Goal: Task Accomplishment & Management: Manage account settings

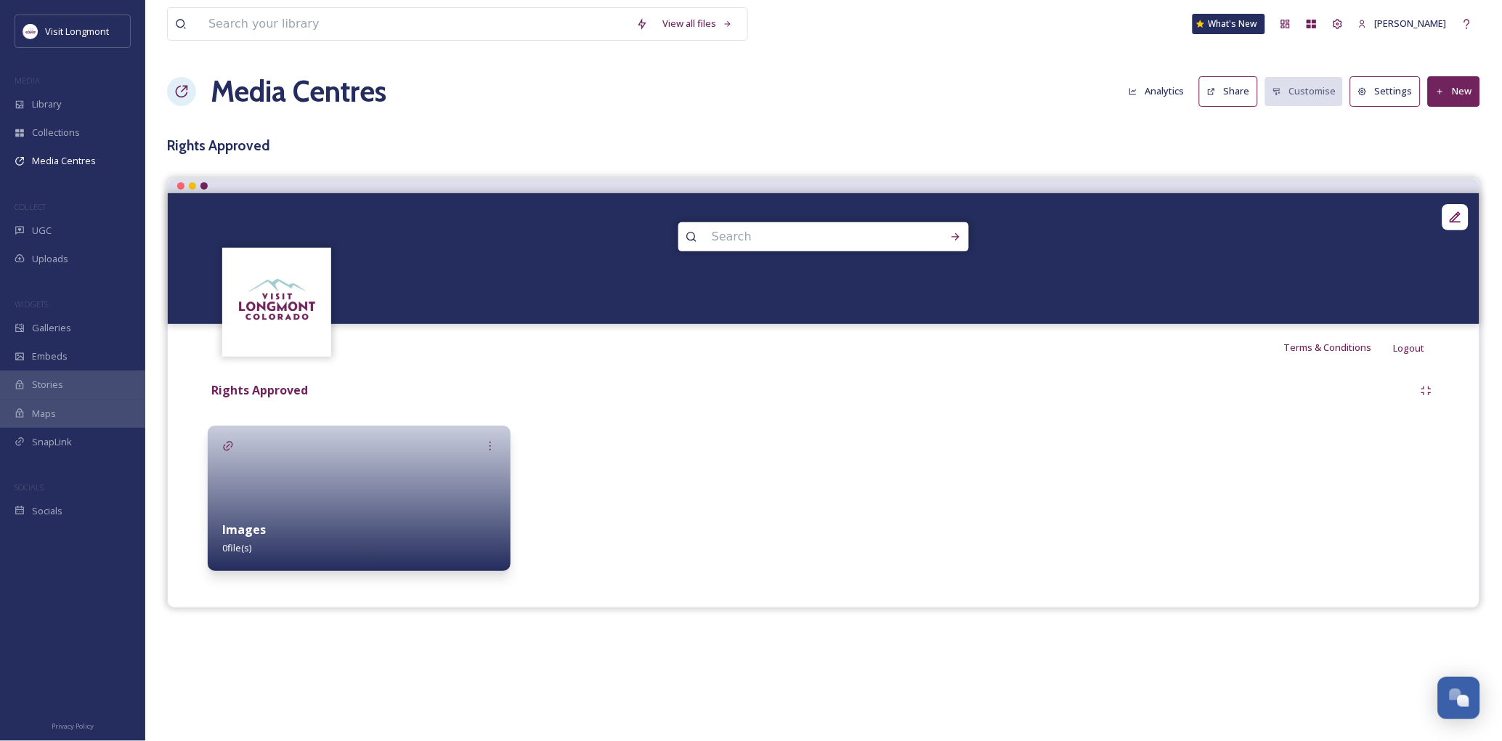
scroll to position [157, 0]
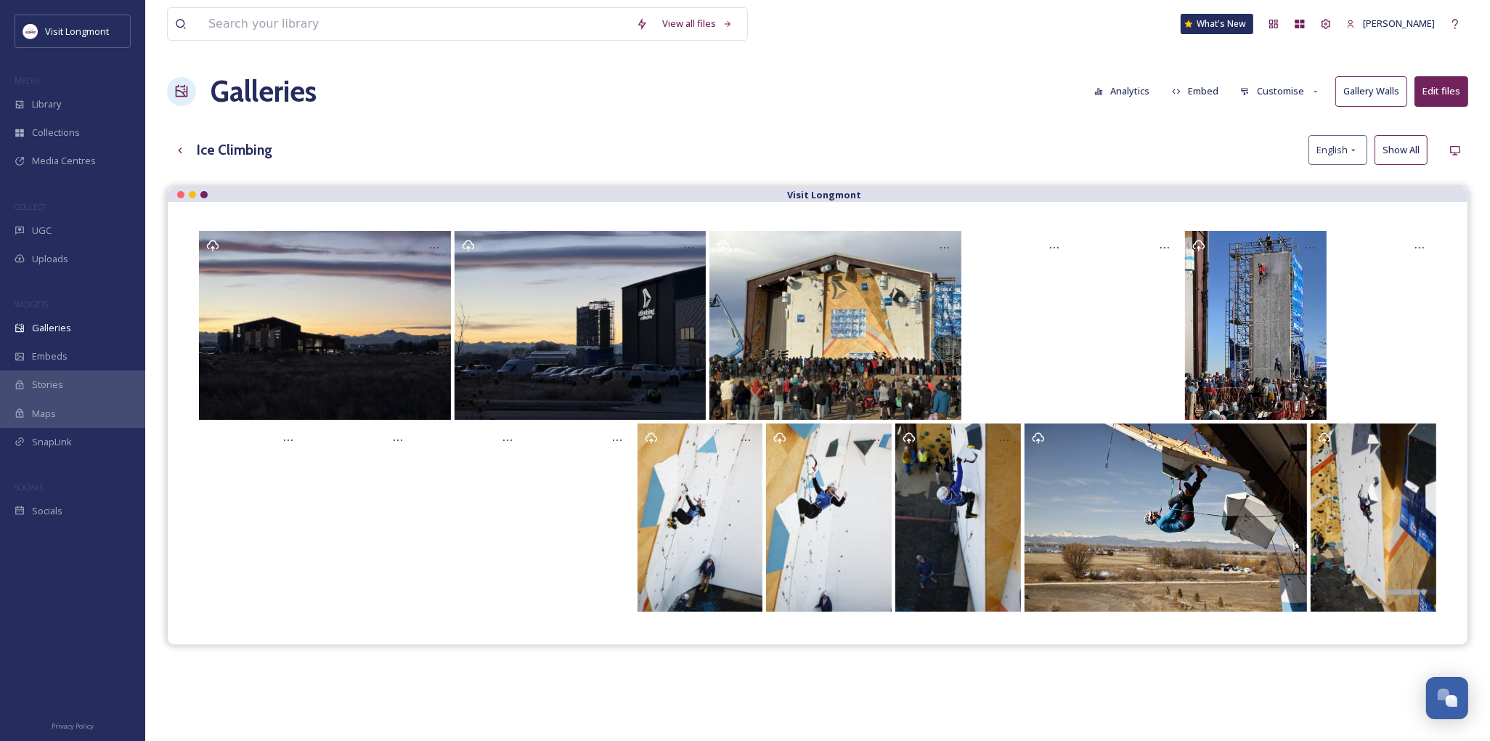
scroll to position [157, 0]
click at [1272, 89] on button "Customise" at bounding box center [1280, 91] width 95 height 28
click at [1267, 132] on div "Layout" at bounding box center [1284, 124] width 101 height 28
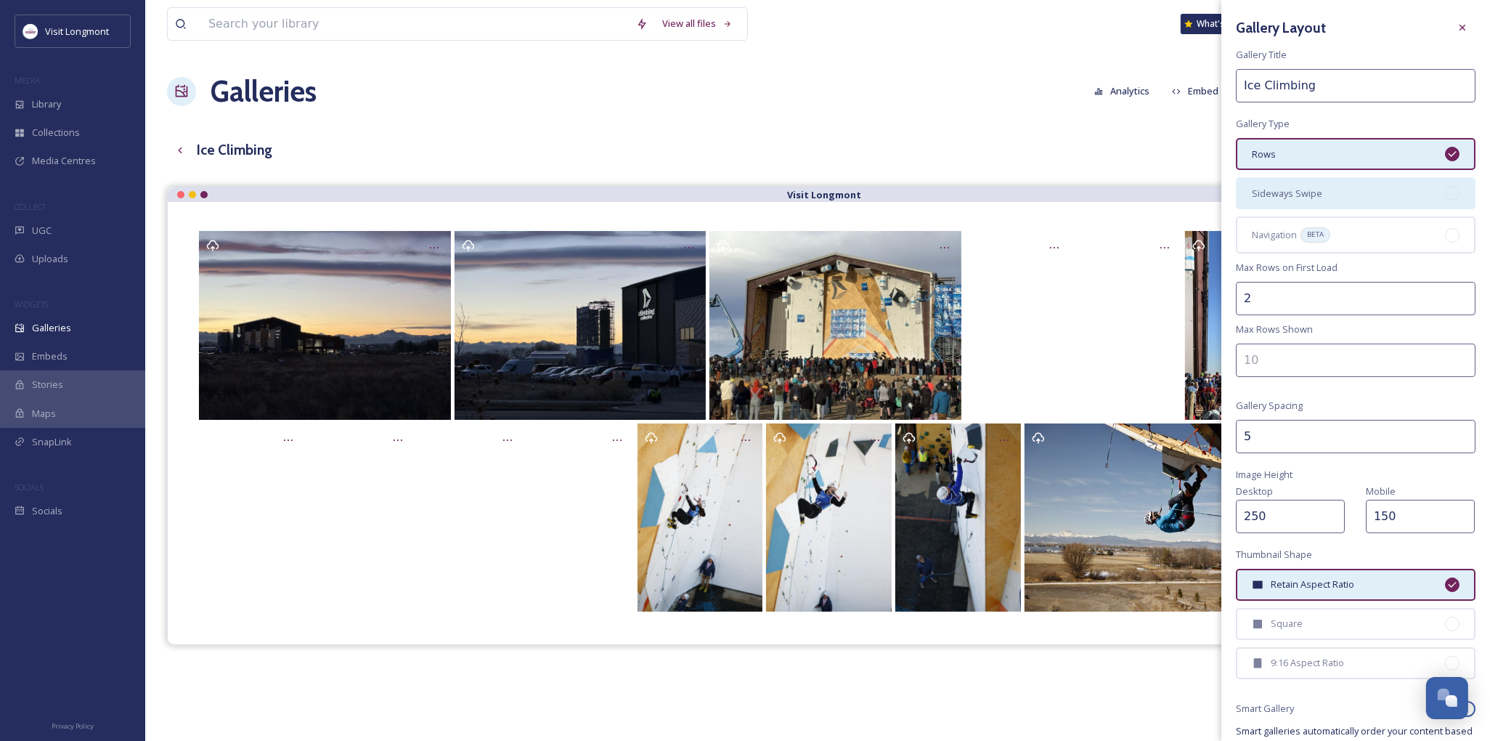
click at [1355, 193] on div "Sideways Swipe" at bounding box center [1356, 193] width 240 height 32
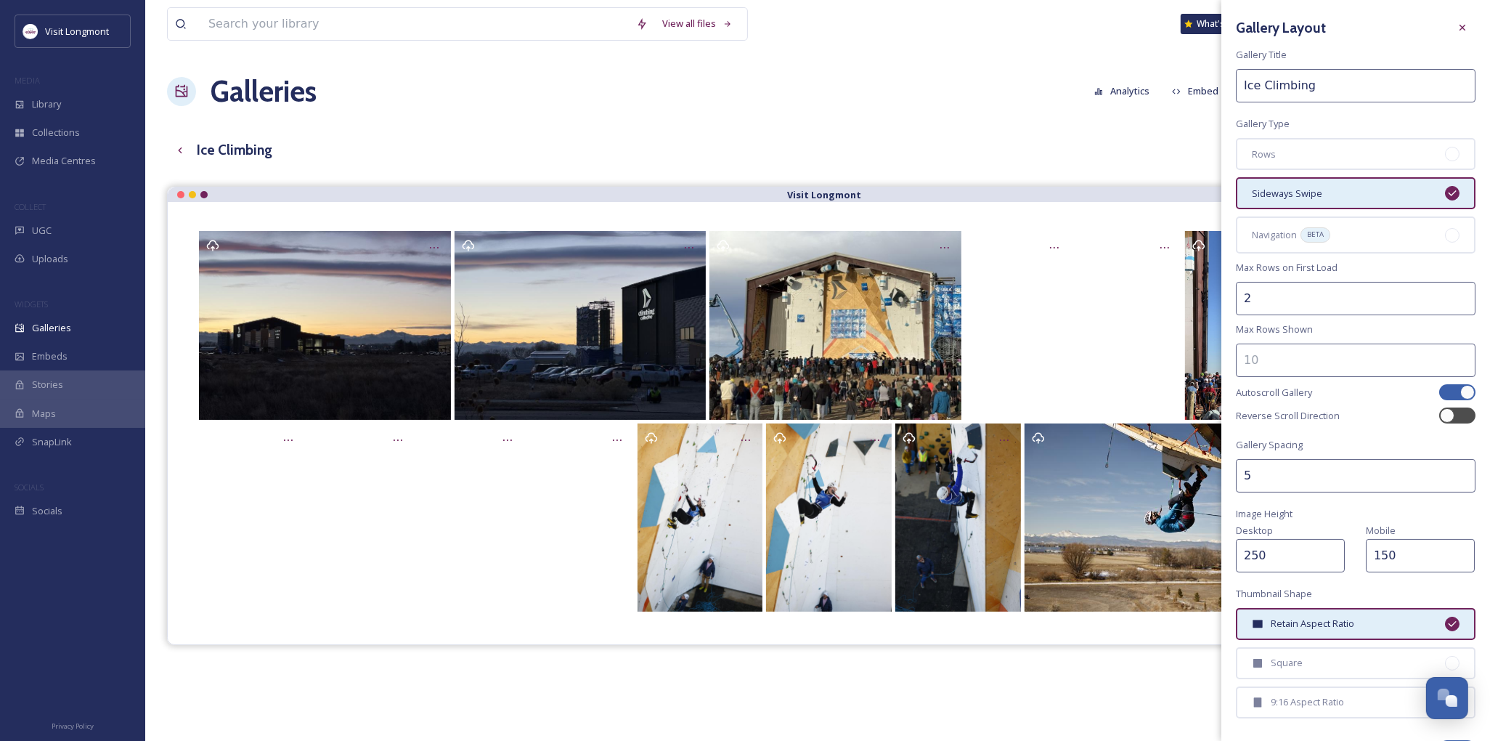
click at [1445, 389] on div at bounding box center [1450, 392] width 10 height 7
checkbox input "false"
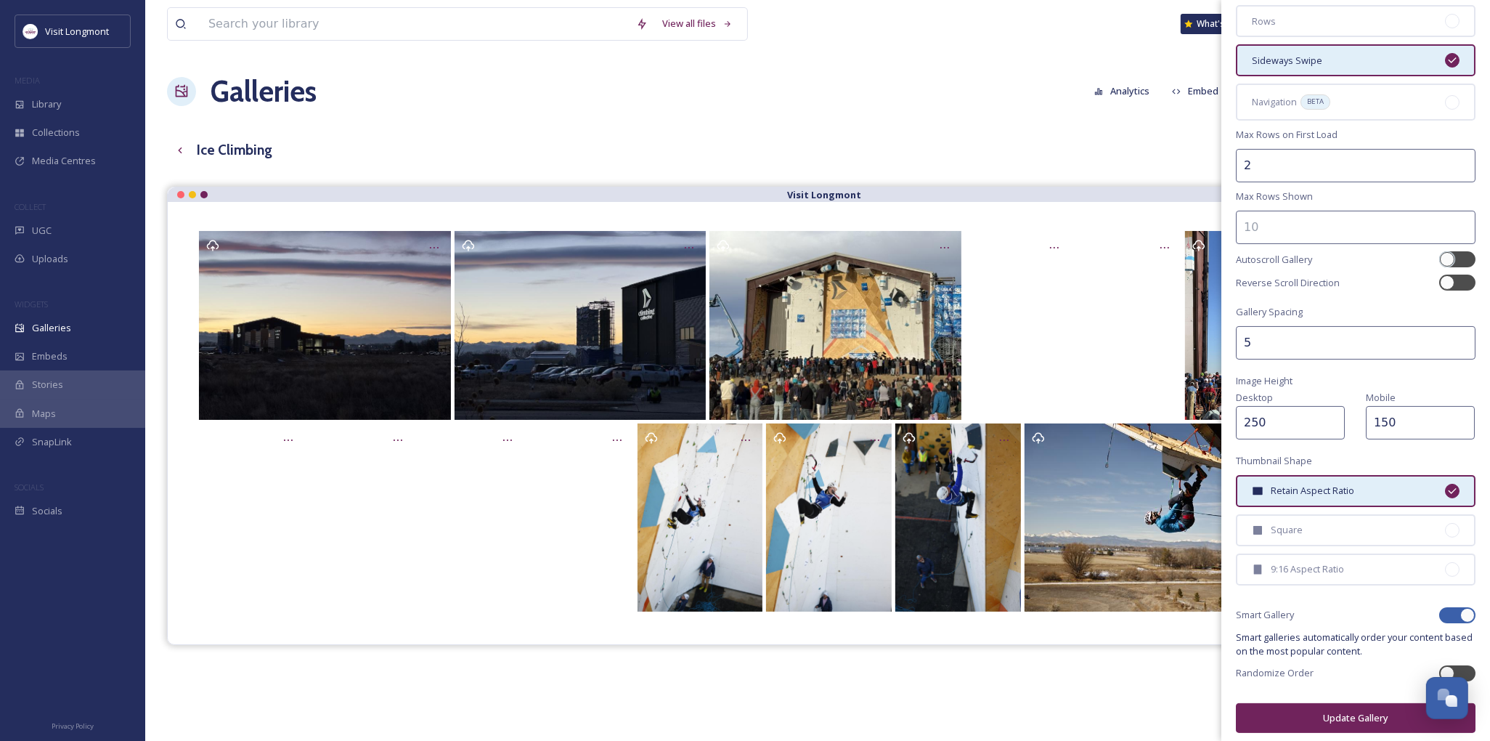
click at [1338, 712] on button "Update Gallery" at bounding box center [1356, 718] width 240 height 30
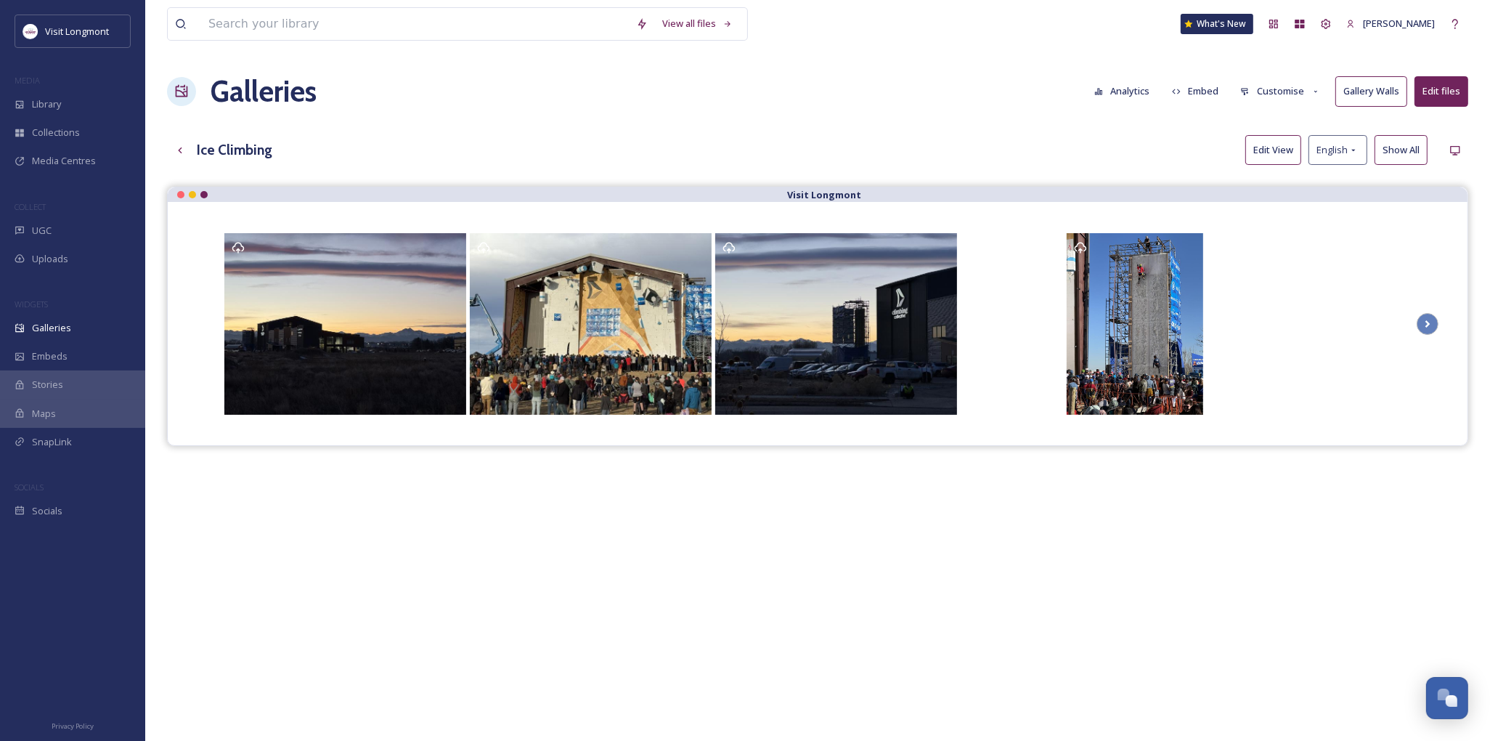
click at [1272, 90] on button "Customise" at bounding box center [1280, 91] width 95 height 28
click at [1272, 127] on div "Layout" at bounding box center [1284, 124] width 101 height 28
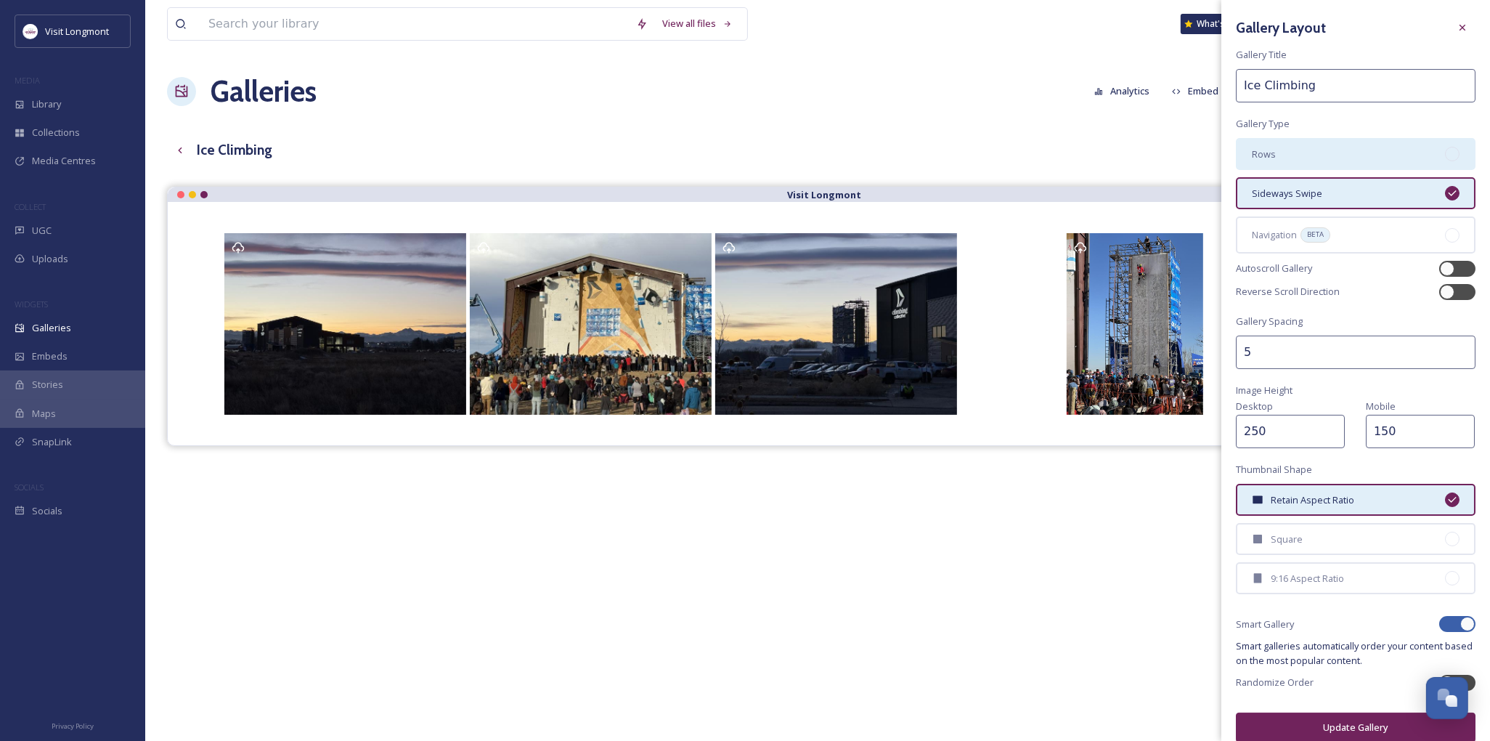
click at [1300, 150] on div "Rows" at bounding box center [1356, 154] width 240 height 32
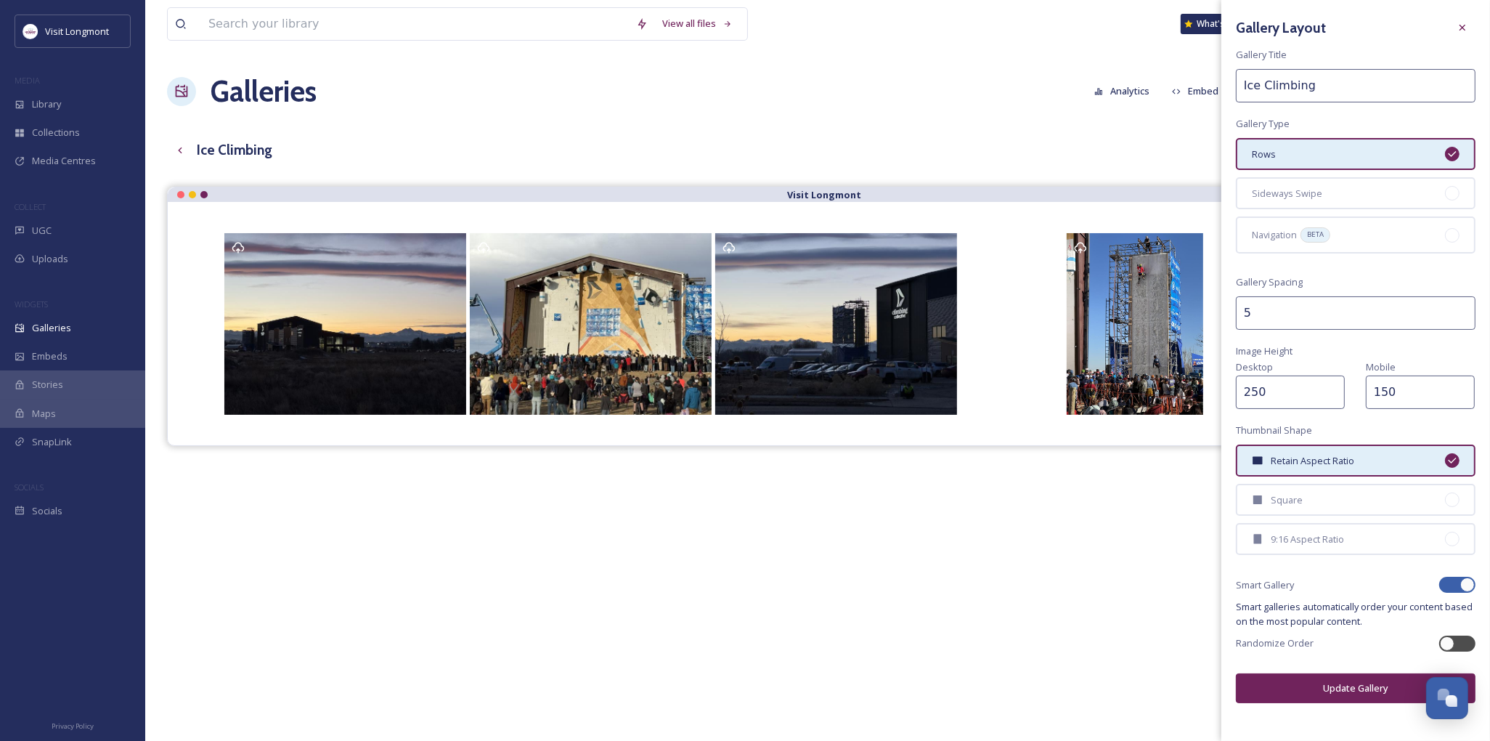
click at [1315, 683] on button "Update Gallery" at bounding box center [1356, 688] width 240 height 30
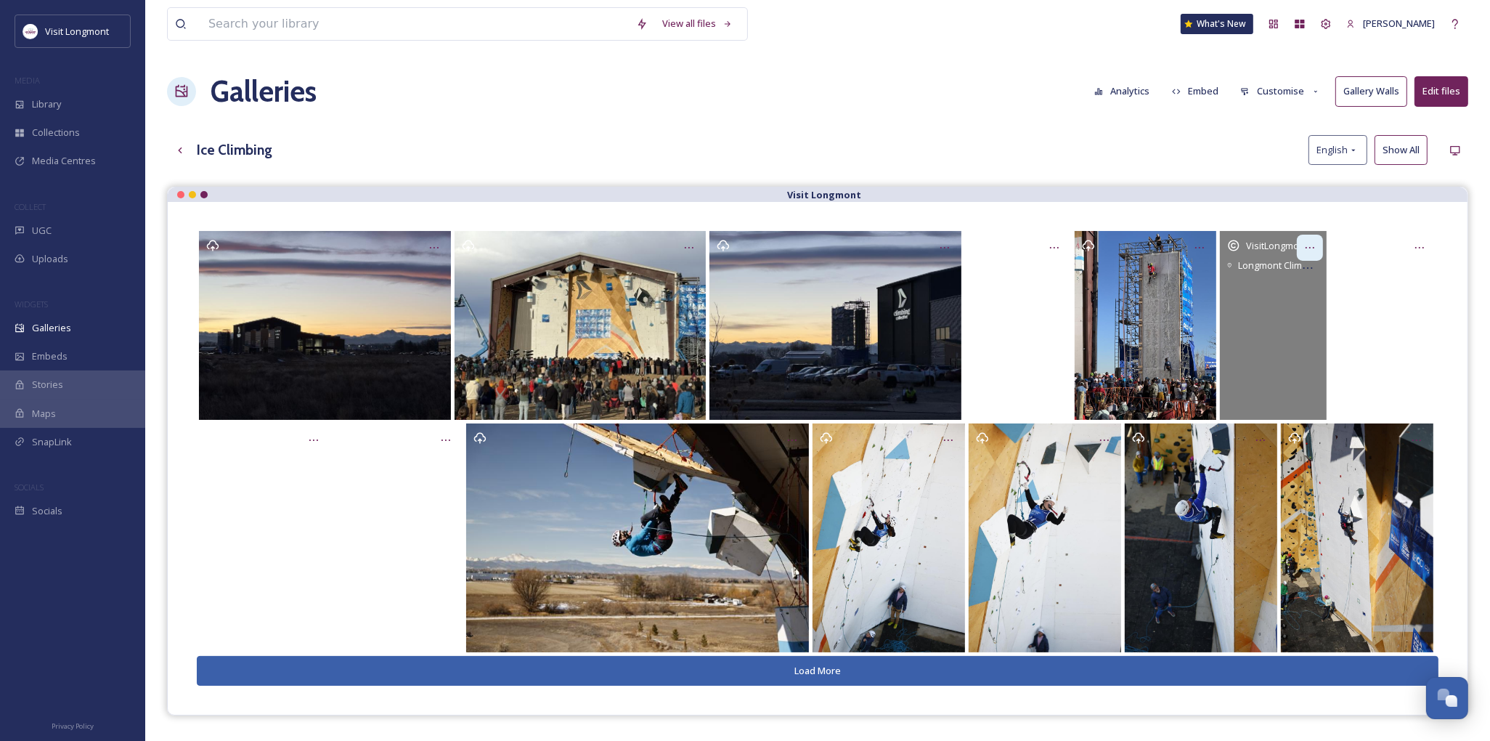
click at [1312, 243] on icon "Opens media popup. Media description: Monty4-VisitLongmont.MOV." at bounding box center [1310, 248] width 12 height 12
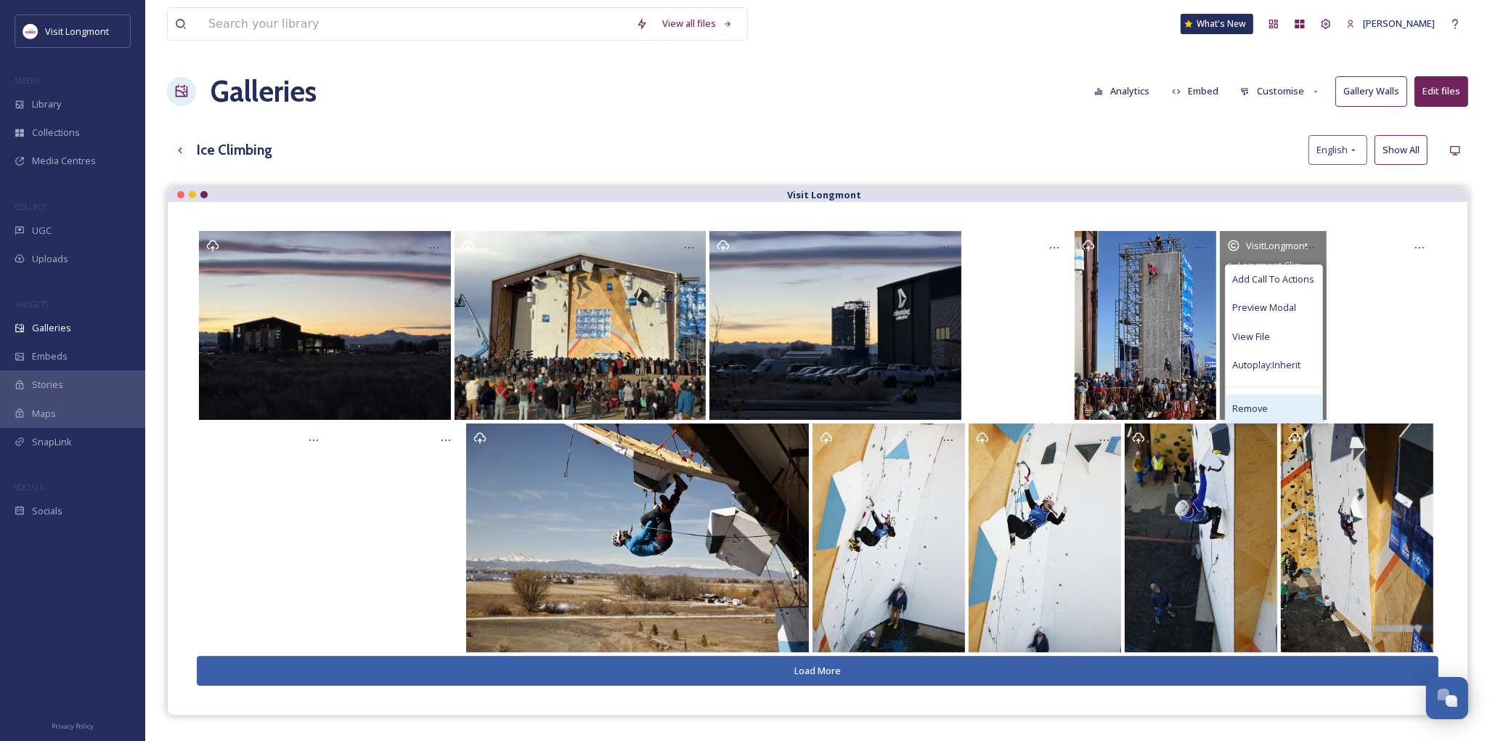
click at [1267, 401] on div "Remove" at bounding box center [1274, 408] width 97 height 28
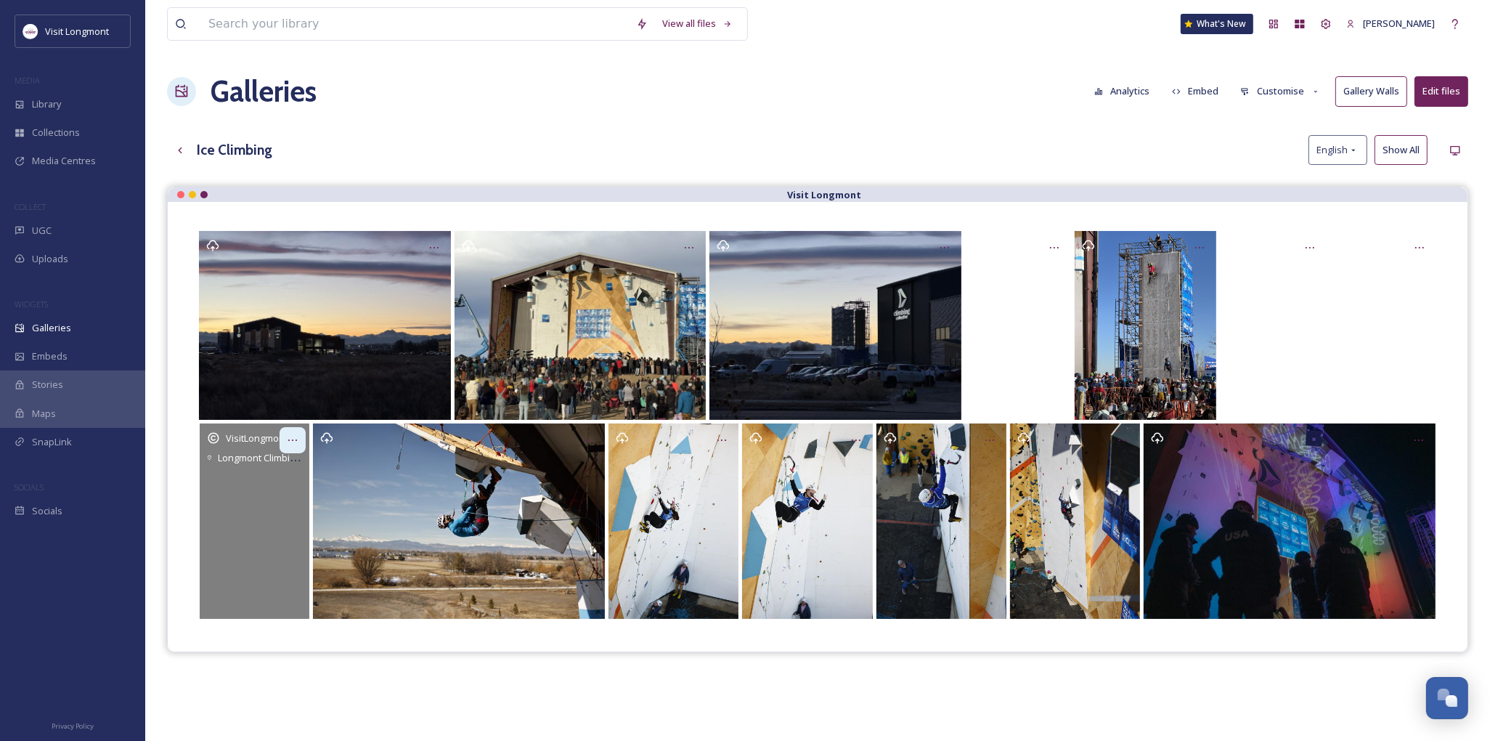
click at [298, 440] on icon "Opens media popup. Media description: Monty9-VisitLongmont.MOV." at bounding box center [293, 440] width 12 height 12
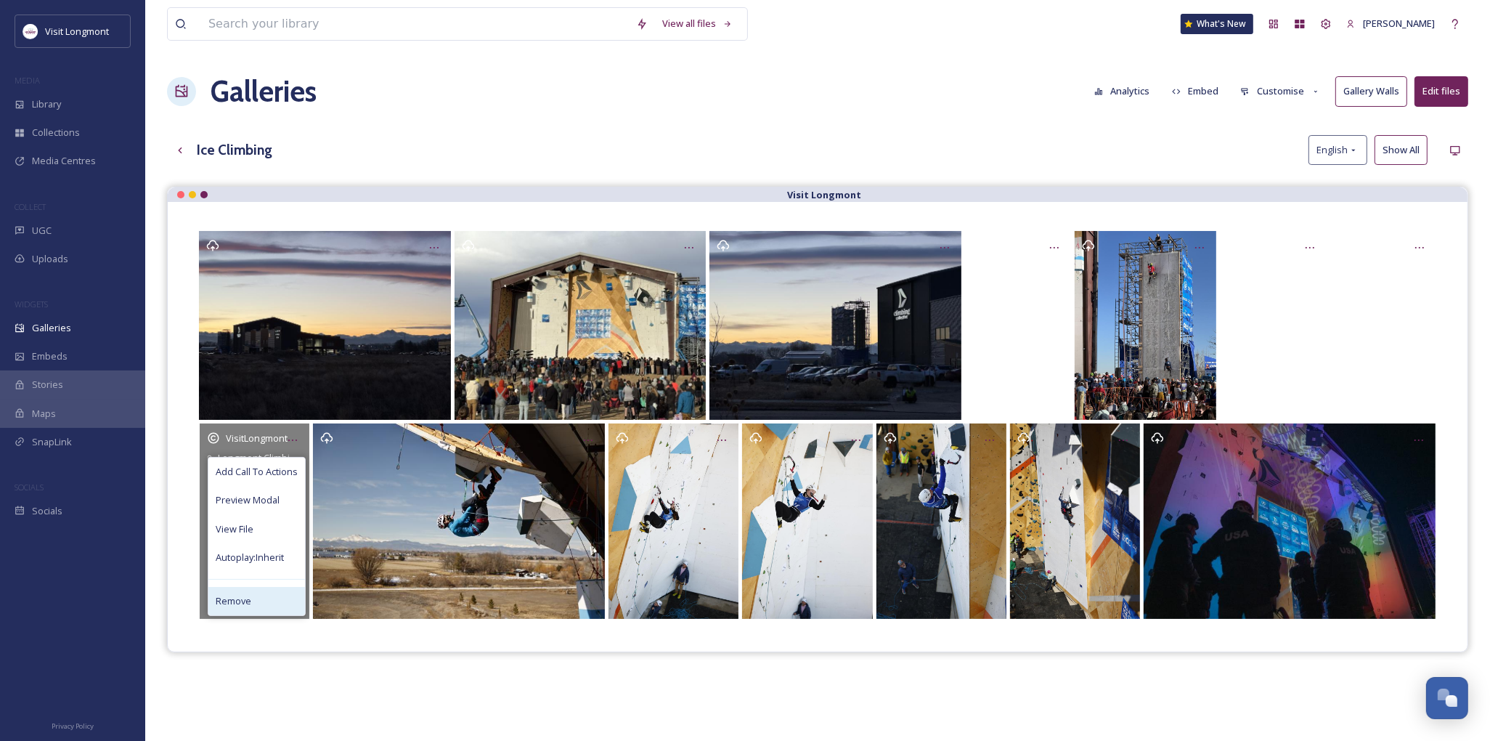
click at [231, 597] on span "Remove" at bounding box center [234, 601] width 36 height 14
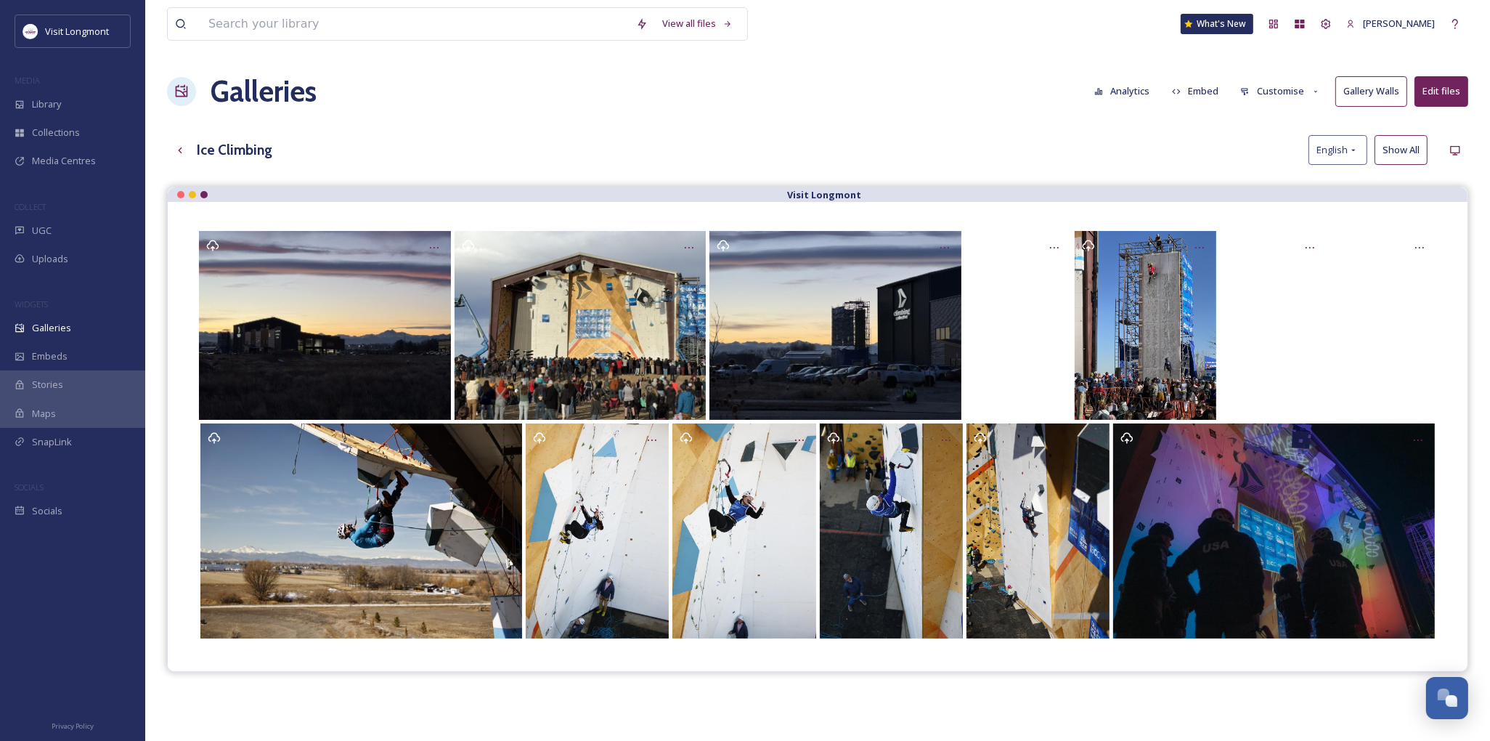
click at [1286, 92] on button "Customise" at bounding box center [1280, 91] width 95 height 28
click at [1266, 127] on span "Layout" at bounding box center [1255, 125] width 28 height 14
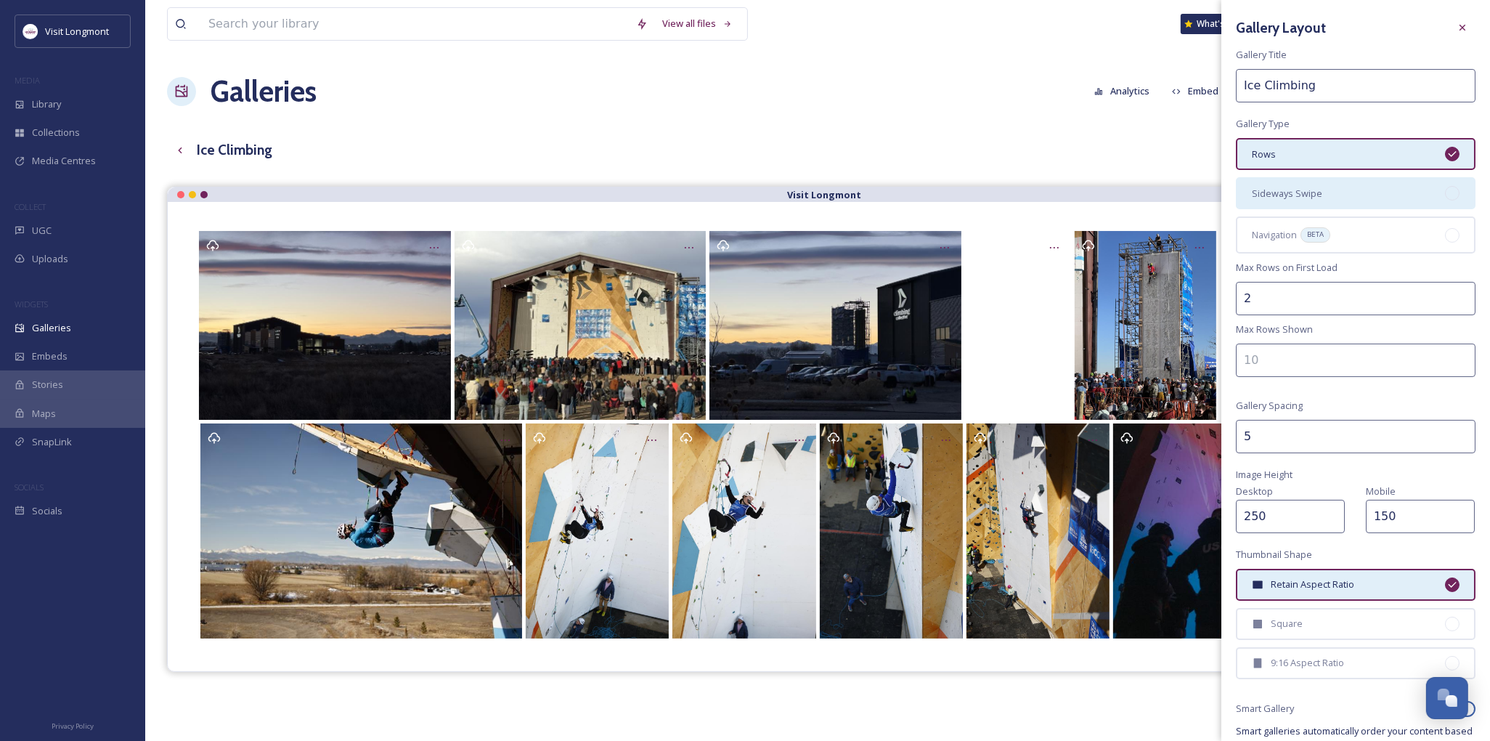
click at [1312, 187] on span "Sideways Swipe" at bounding box center [1287, 194] width 70 height 14
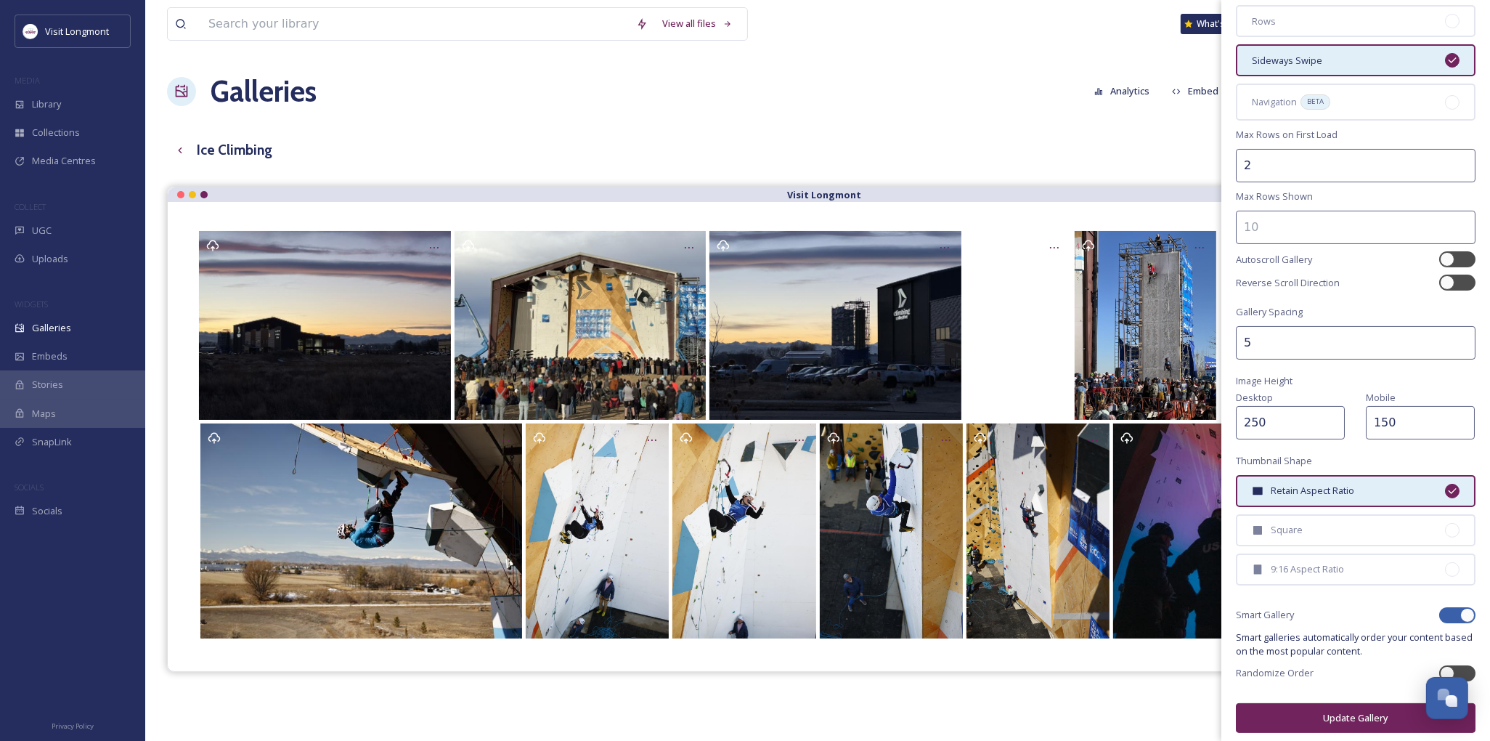
click at [1341, 715] on button "Update Gallery" at bounding box center [1356, 718] width 240 height 30
